Goal: Information Seeking & Learning: Learn about a topic

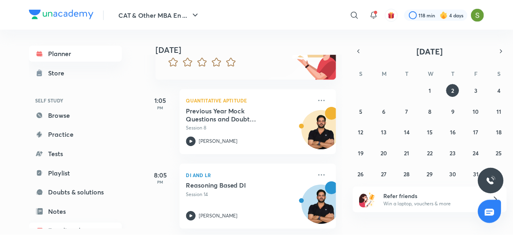
scroll to position [88, 0]
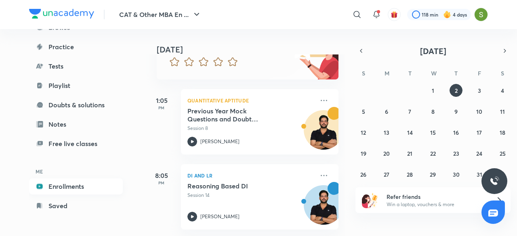
click at [67, 184] on link "Enrollments" at bounding box center [76, 187] width 94 height 16
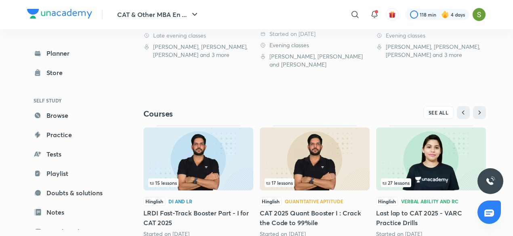
scroll to position [291, 0]
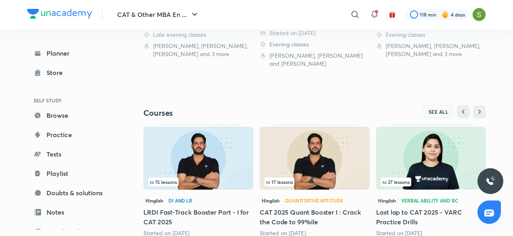
click at [431, 108] on button "SEE ALL" at bounding box center [438, 111] width 31 height 13
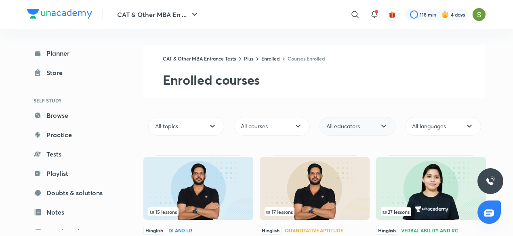
click at [373, 124] on div "All educators" at bounding box center [358, 126] width 76 height 19
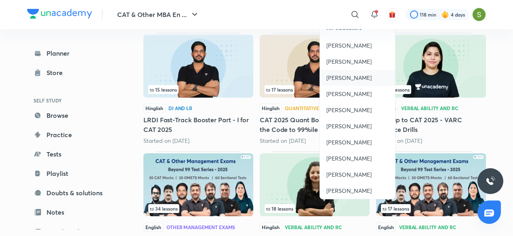
scroll to position [136, 0]
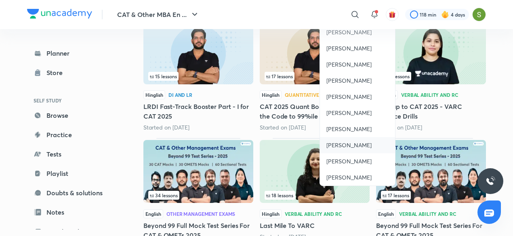
click at [345, 144] on span "[PERSON_NAME]" at bounding box center [348, 145] width 45 height 8
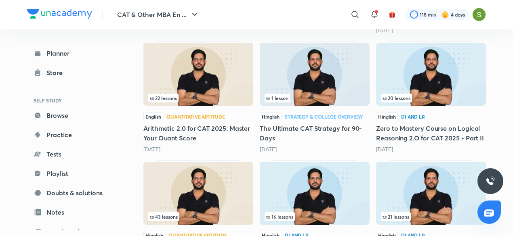
scroll to position [243, 0]
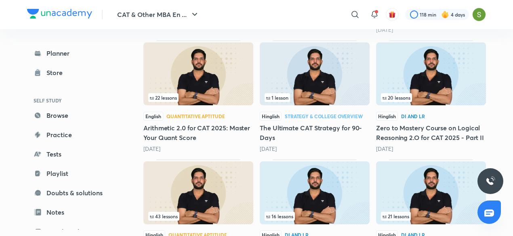
click at [424, 70] on img at bounding box center [431, 73] width 110 height 63
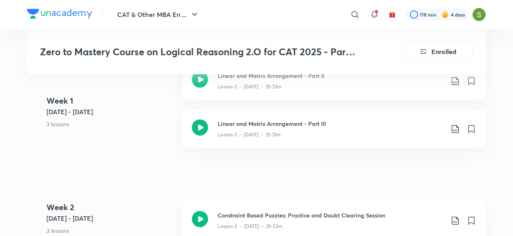
scroll to position [554, 0]
click at [198, 122] on icon at bounding box center [200, 127] width 16 height 16
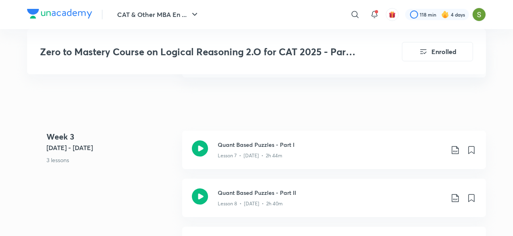
scroll to position [842, 0]
